Goal: Information Seeking & Learning: Find specific fact

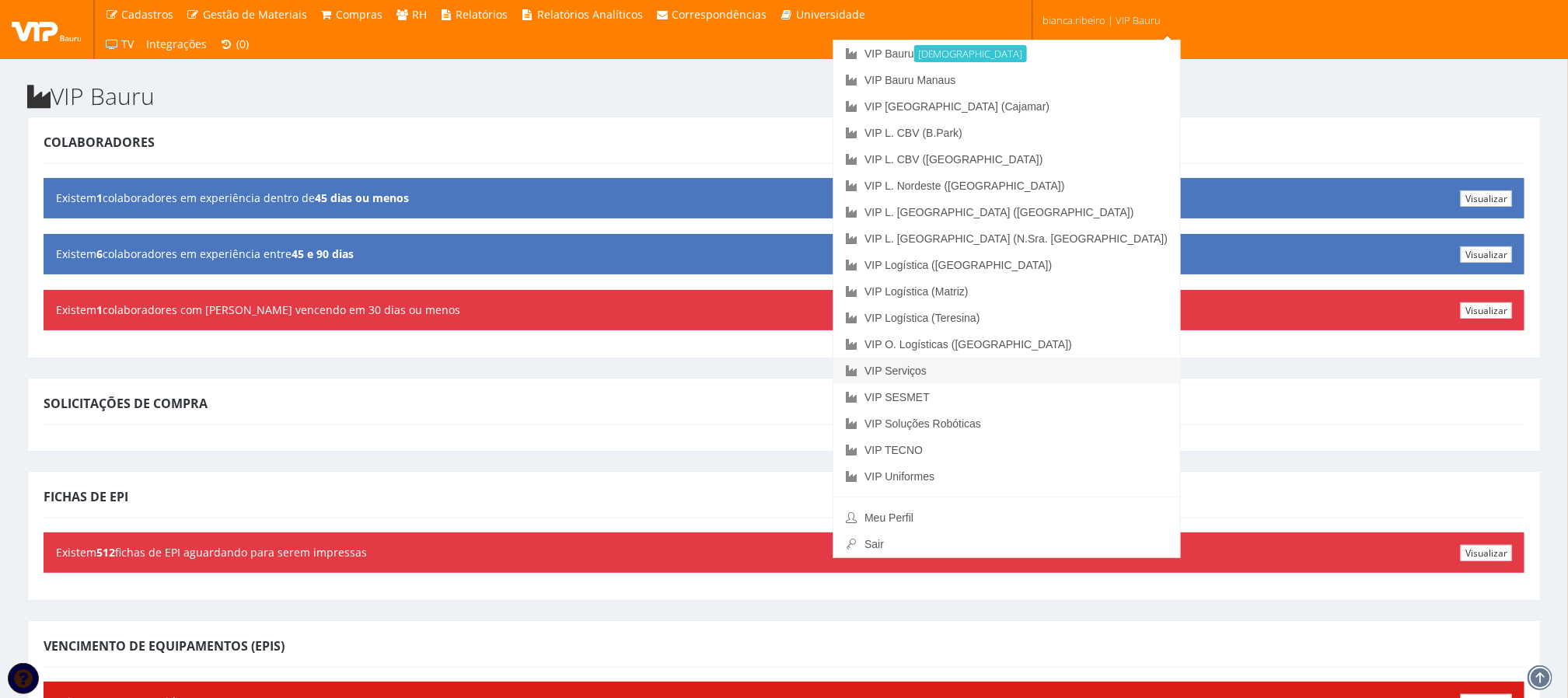
click at [1025, 366] on link "VIP Serviços" at bounding box center [1007, 371] width 347 height 27
click at [1042, 361] on link "VIP Serviços" at bounding box center [1007, 371] width 347 height 27
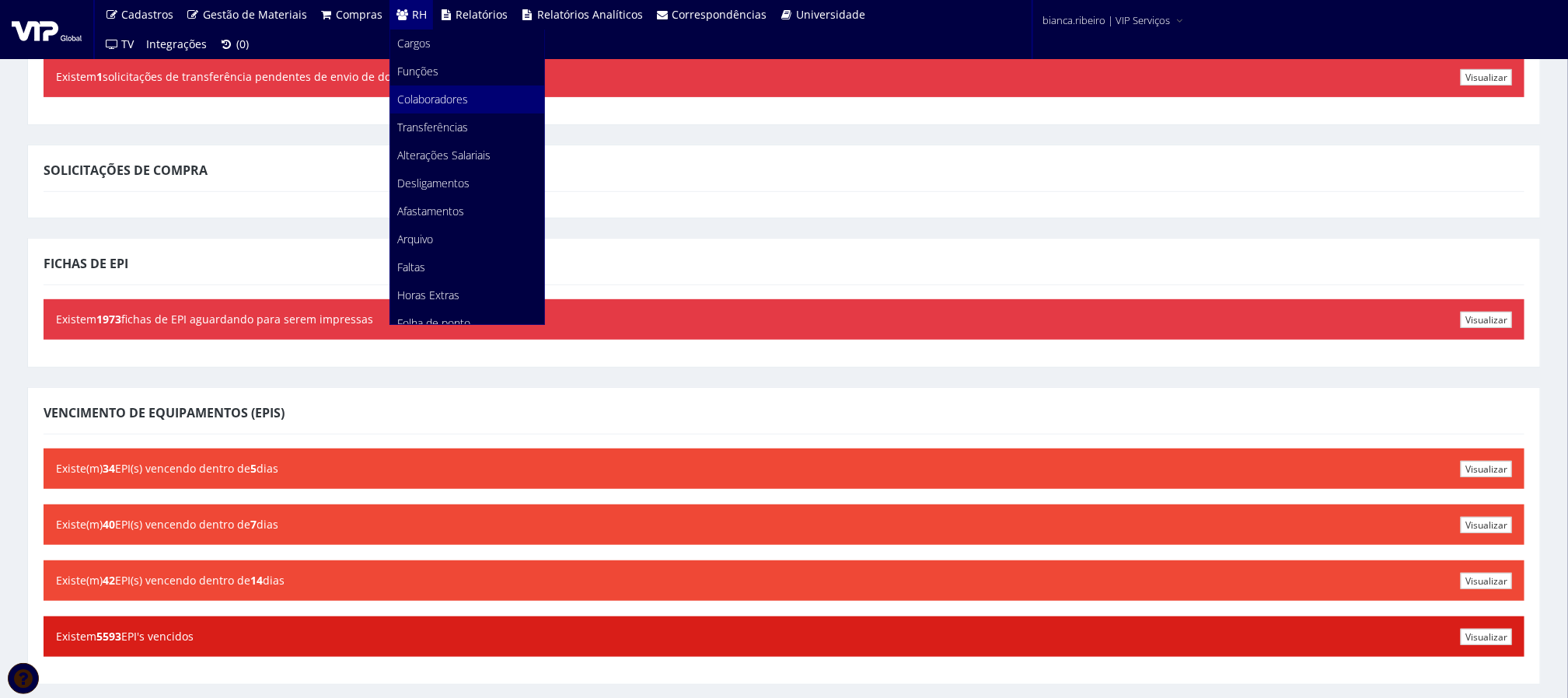
click at [444, 91] on span "Colaboradores" at bounding box center [434, 99] width 71 height 15
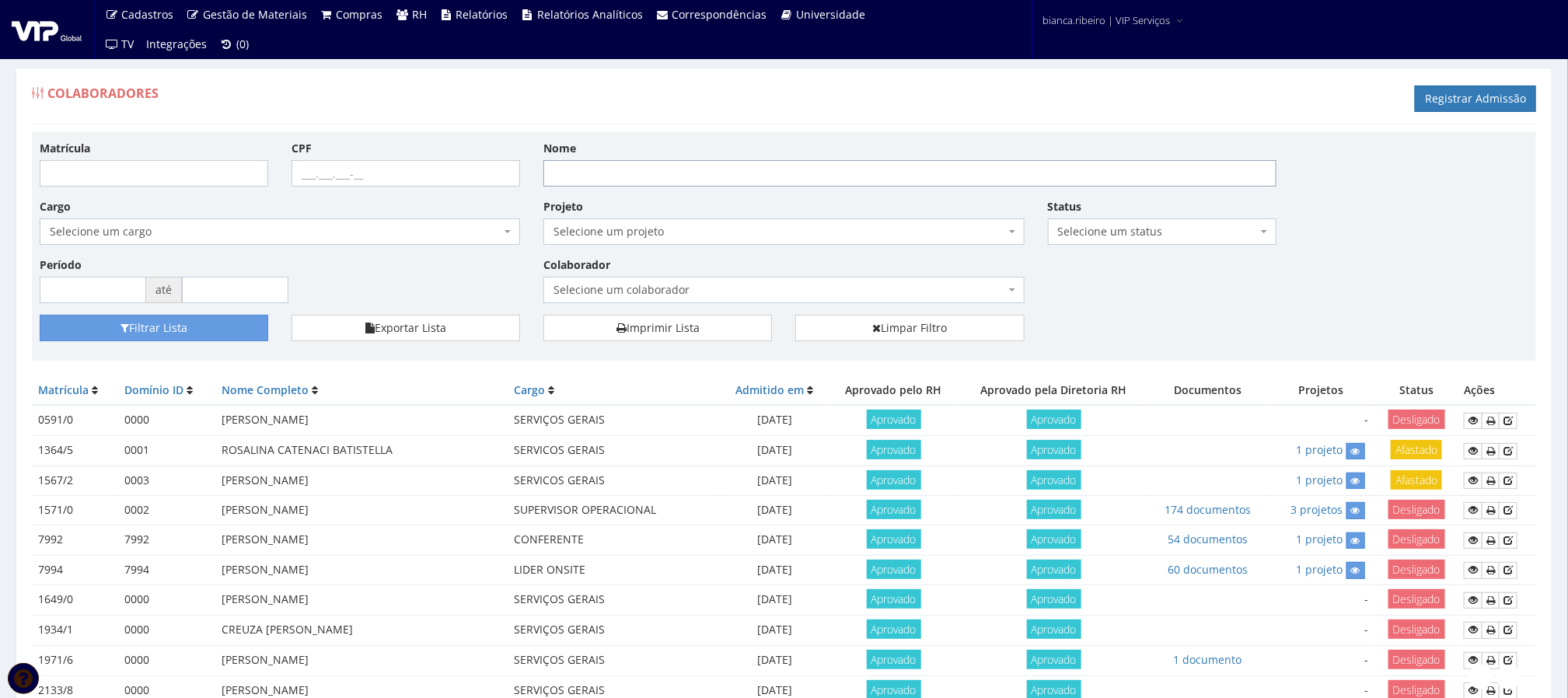
click at [688, 183] on input "Nome" at bounding box center [909, 173] width 733 height 27
type input "victor hugo"
click at [40, 314] on button "Filtrar Lista" at bounding box center [154, 327] width 229 height 27
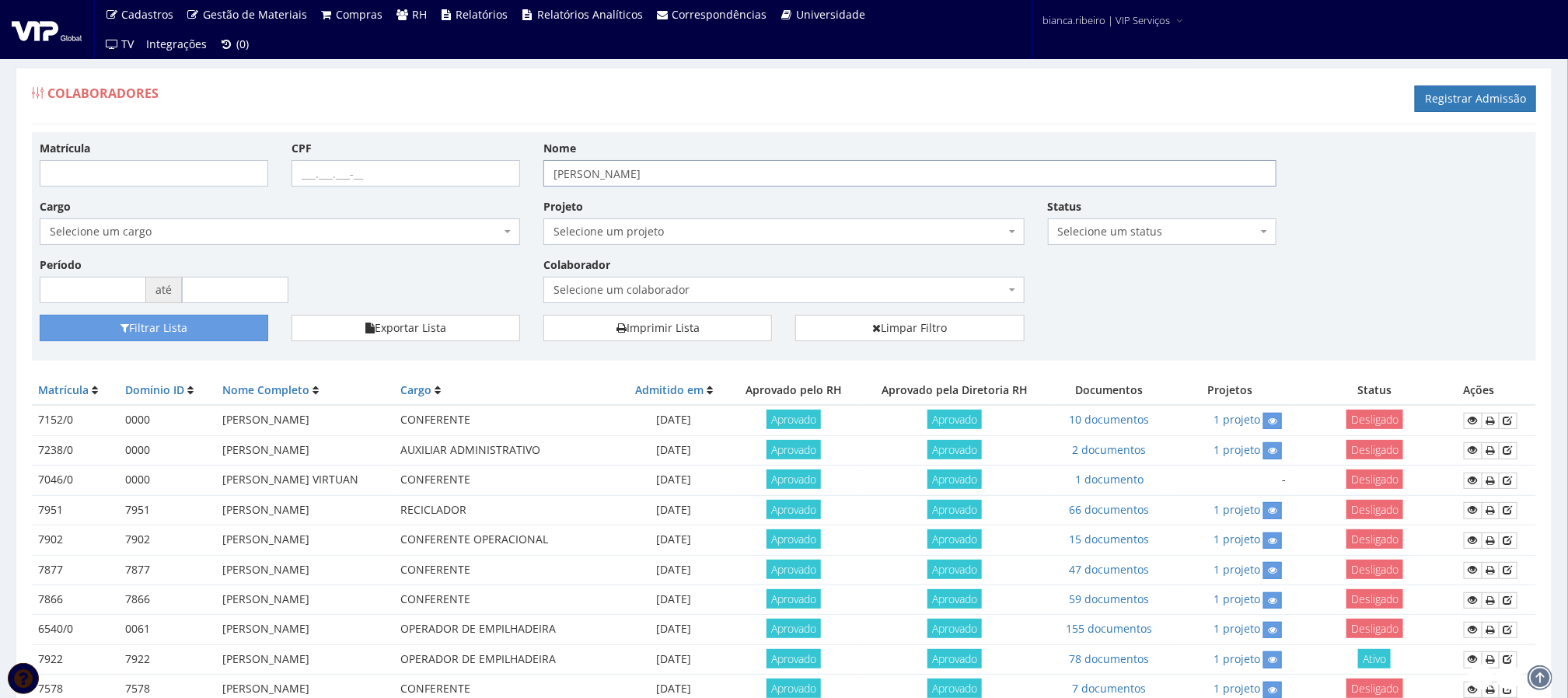
click at [677, 182] on input "victor hugo" at bounding box center [909, 173] width 733 height 27
type input "[PERSON_NAME]"
click at [40, 314] on button "Filtrar Lista" at bounding box center [154, 327] width 229 height 27
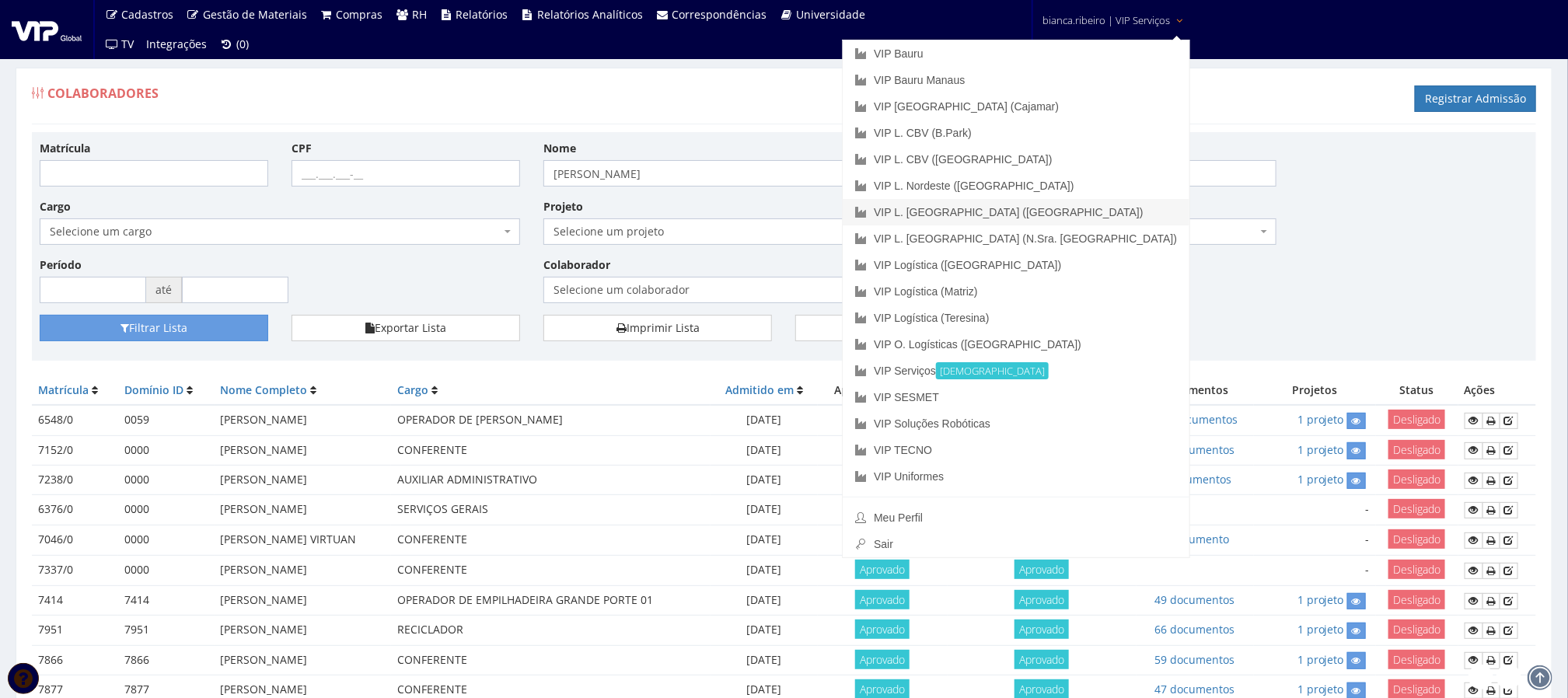
click at [1077, 207] on link "VIP L. [GEOGRAPHIC_DATA] ([GEOGRAPHIC_DATA])" at bounding box center [1016, 212] width 347 height 27
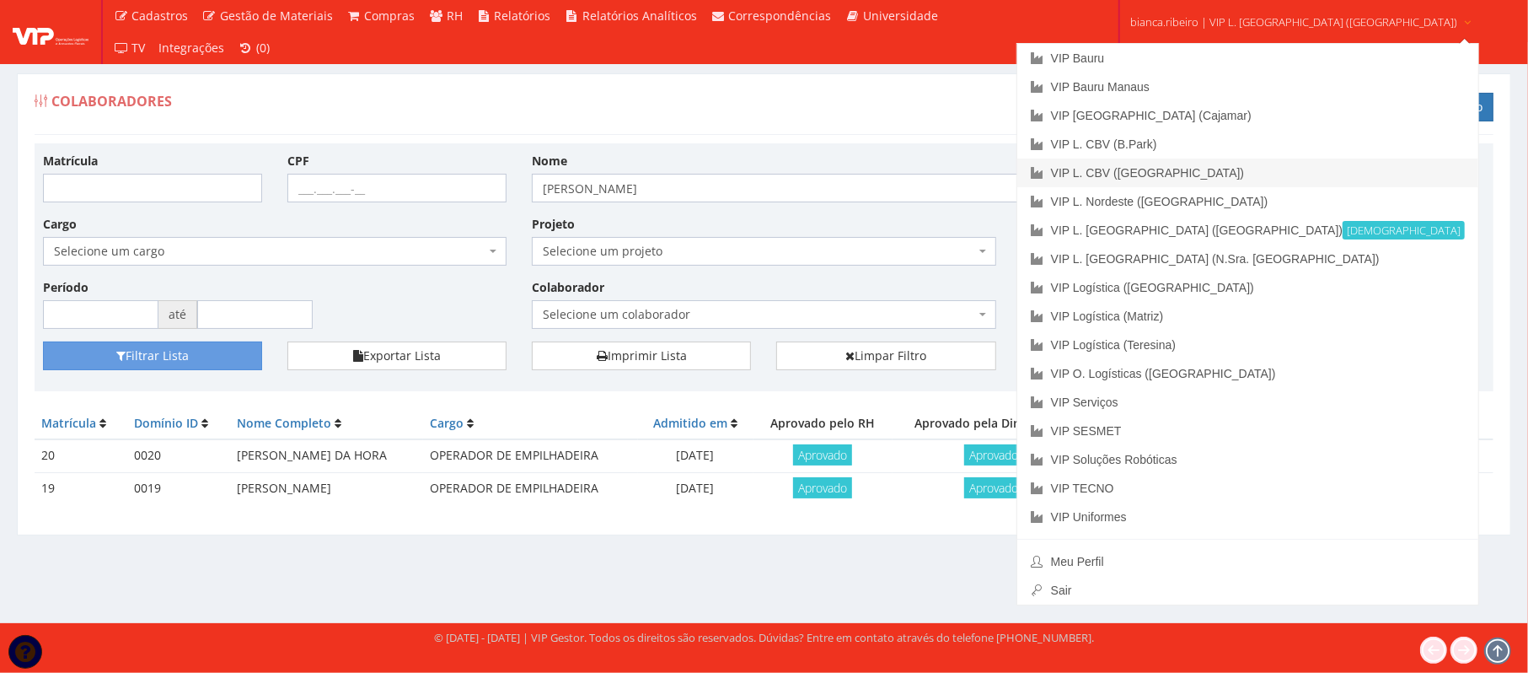
click at [1194, 170] on link "VIP L. CBV ([GEOGRAPHIC_DATA])" at bounding box center [1247, 172] width 461 height 29
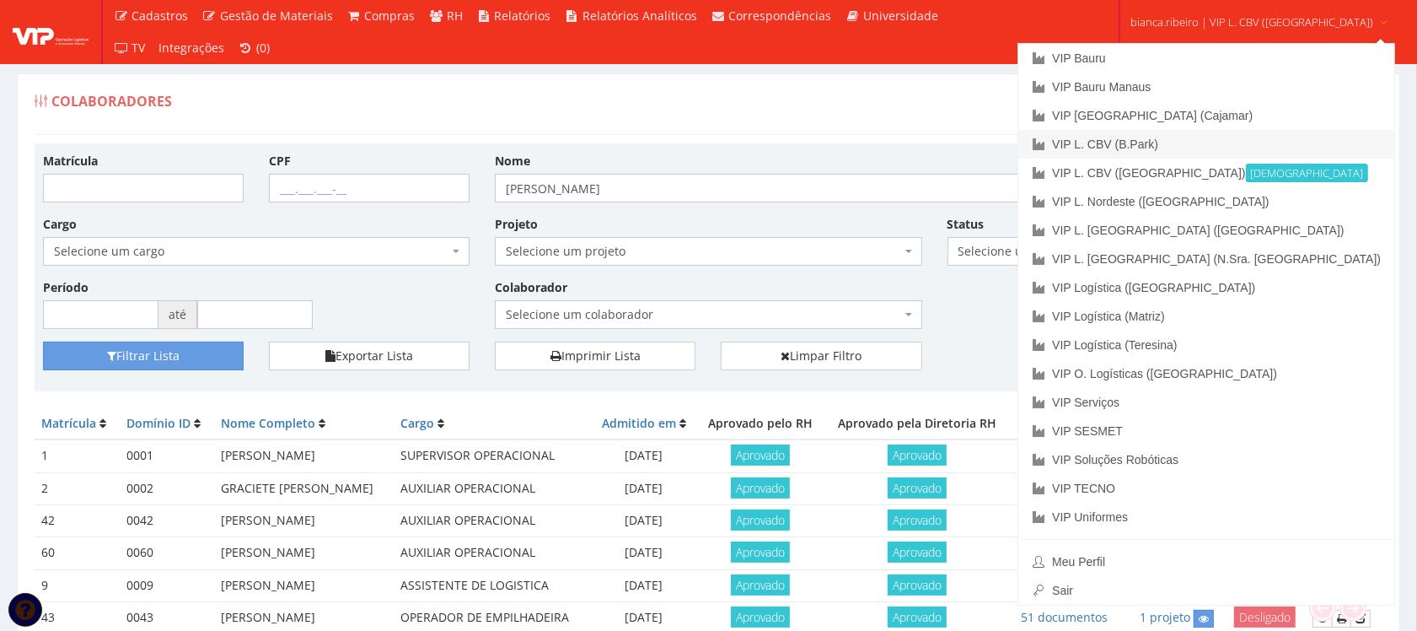
click at [1199, 148] on link "VIP L. CBV (B.Park)" at bounding box center [1206, 144] width 376 height 29
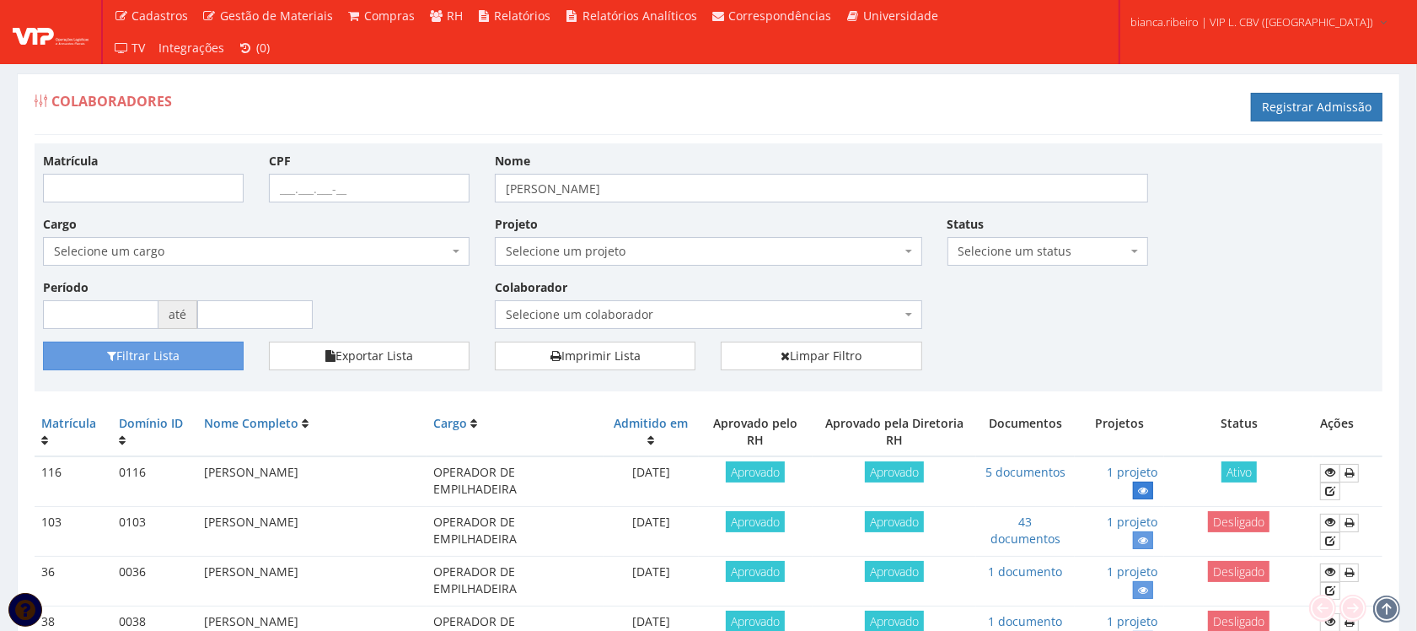
click at [1133, 486] on link at bounding box center [1143, 490] width 20 height 18
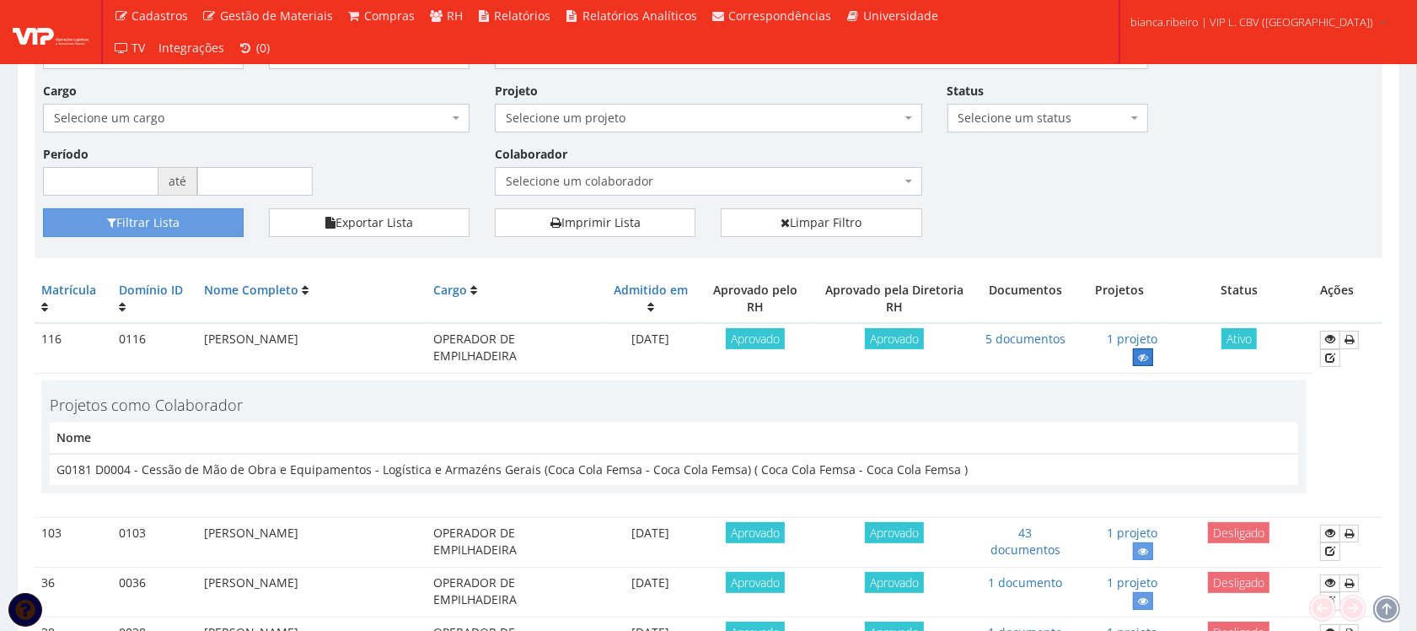
scroll to position [211, 0]
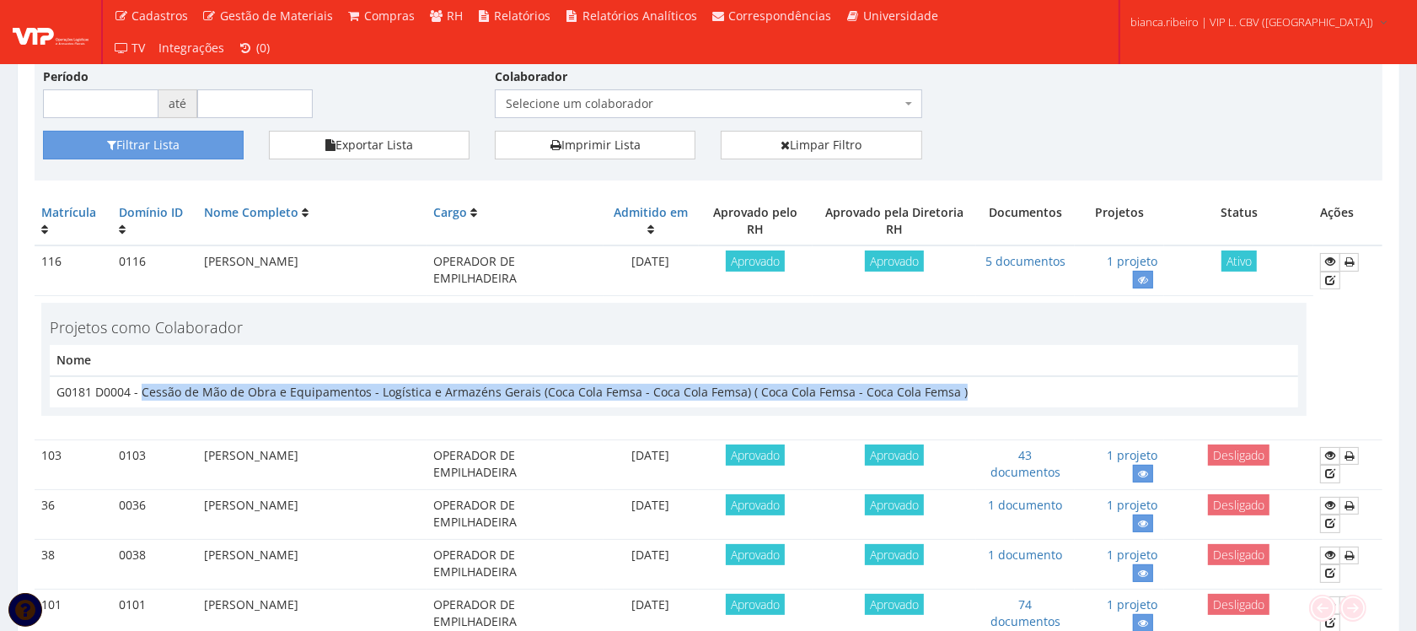
drag, startPoint x: 953, startPoint y: 394, endPoint x: 142, endPoint y: 386, distance: 811.8
click at [142, 386] on td "G0181 D0004 - Cessão de Mão de Obra e Equipamentos - Logística e Armazéns Gerai…" at bounding box center [674, 391] width 1248 height 31
copy td "Cessão de Mão de Obra e Equipamentos - Logística e Armazéns Gerais (Coca Cola F…"
